Goal: Find contact information: Find contact information

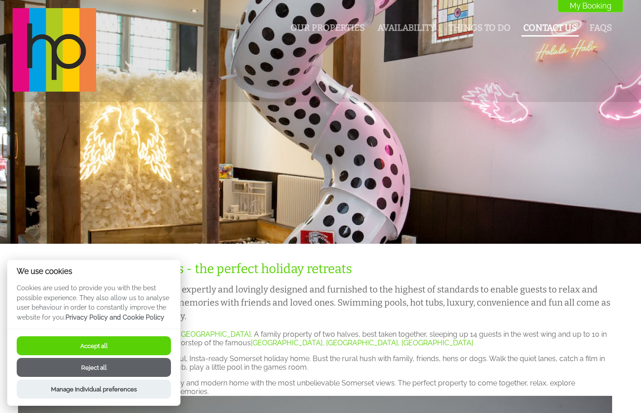
click at [535, 28] on link "Contact Us" at bounding box center [550, 28] width 54 height 10
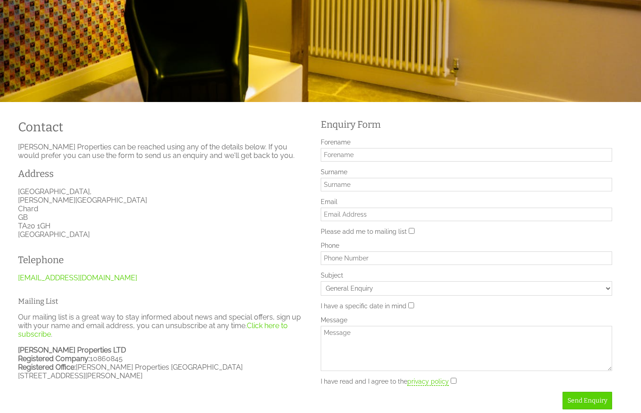
scroll to position [180, 0]
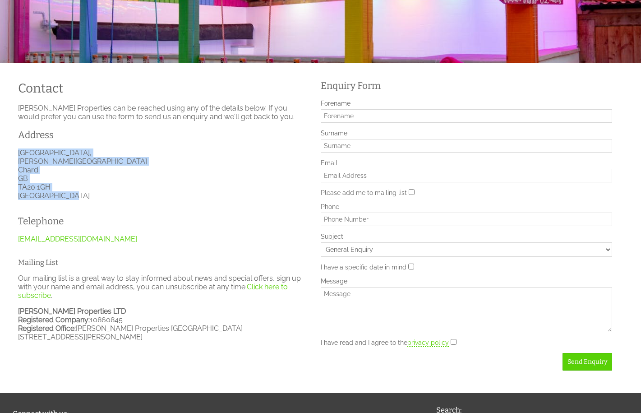
drag, startPoint x: 20, startPoint y: 153, endPoint x: 75, endPoint y: 198, distance: 71.8
click at [75, 198] on p "[STREET_ADDRESS][PERSON_NAME]" at bounding box center [164, 173] width 292 height 51
copy p "[STREET_ADDRESS][PERSON_NAME]"
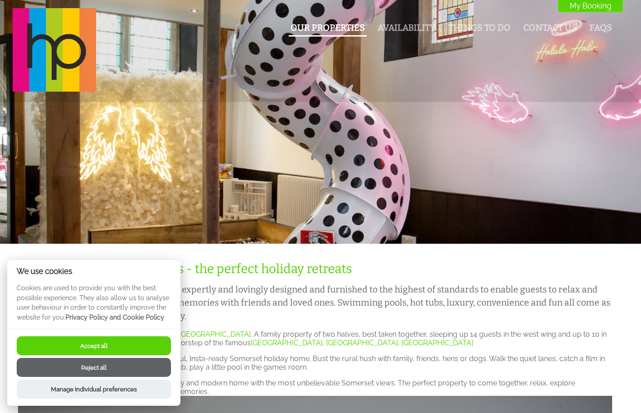
click at [334, 31] on link "Our Properties" at bounding box center [328, 28] width 74 height 10
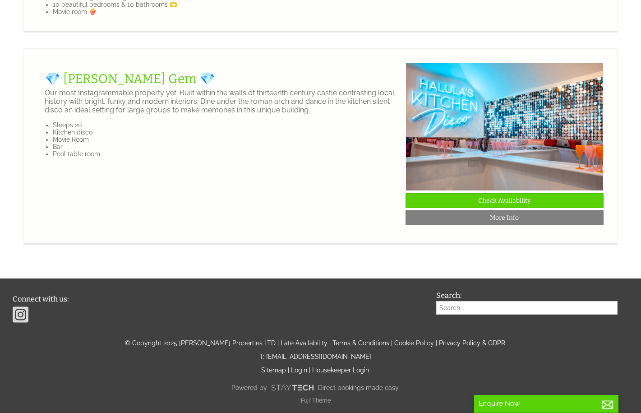
scroll to position [1765, 0]
